Goal: Find contact information: Find contact information

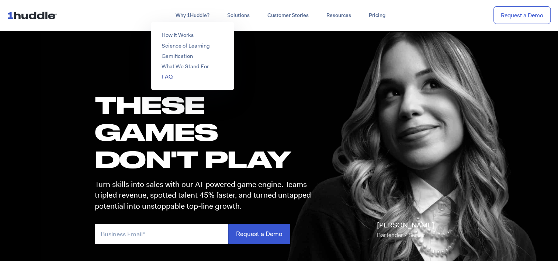
click at [167, 77] on link "FAQ" at bounding box center [167, 76] width 11 height 7
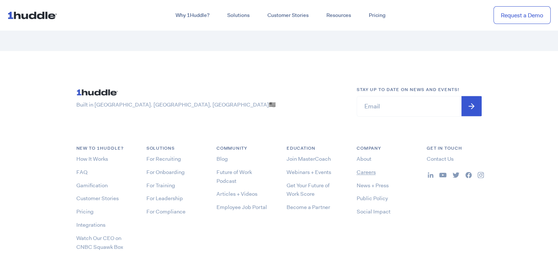
scroll to position [1144, 0]
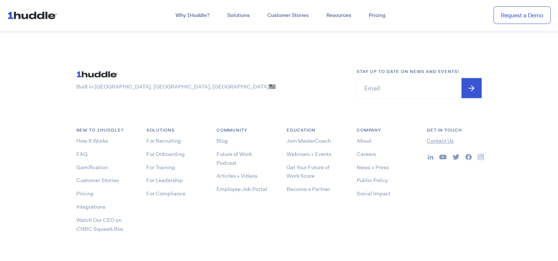
click at [440, 142] on link "Contact Us" at bounding box center [440, 140] width 27 height 7
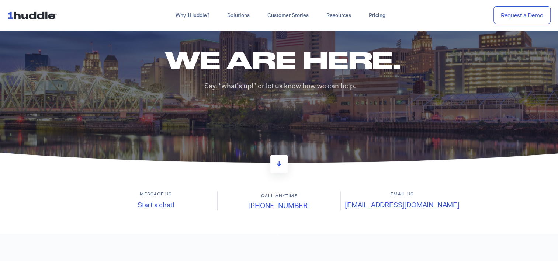
scroll to position [74, 0]
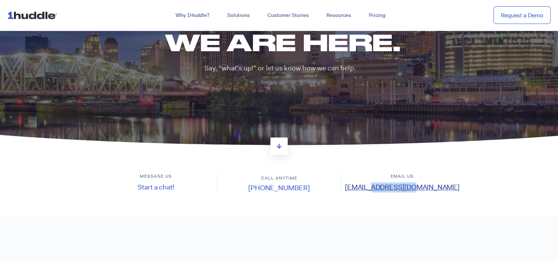
drag, startPoint x: 441, startPoint y: 188, endPoint x: 394, endPoint y: 192, distance: 46.7
click at [394, 192] on h4 "support@1huddle.co" at bounding box center [402, 188] width 123 height 10
click at [42, 19] on img at bounding box center [33, 15] width 53 height 14
